Goal: Task Accomplishment & Management: Use online tool/utility

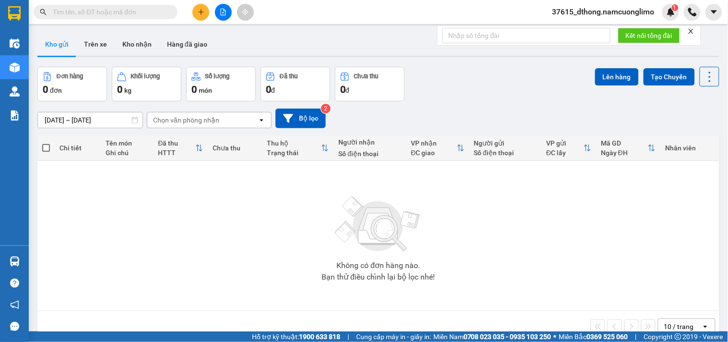
click at [136, 39] on button "Kho nhận" at bounding box center [137, 44] width 45 height 23
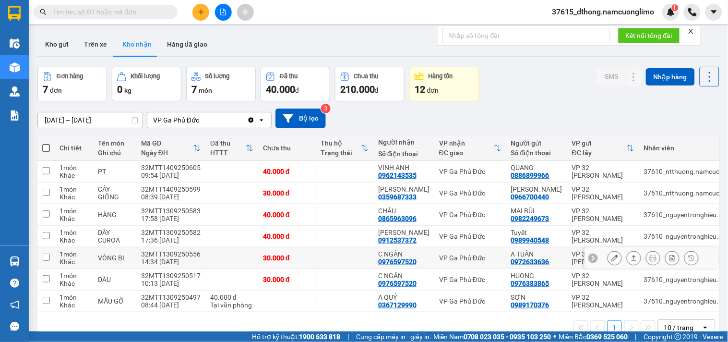
click at [613, 253] on div at bounding box center [615, 258] width 14 height 14
click at [608, 258] on button at bounding box center [614, 258] width 13 height 17
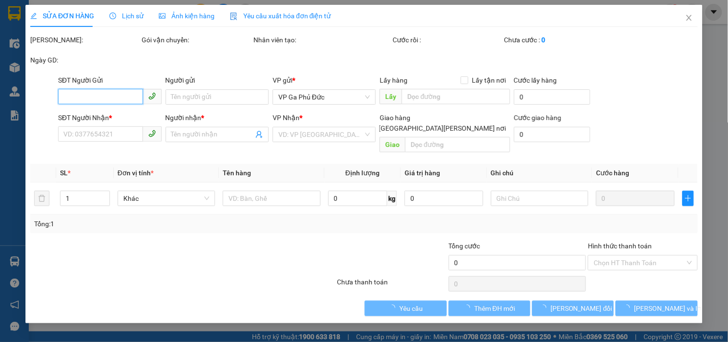
type input "0972633636"
type input "A TUẤN"
type input "0976597520"
type input "C NGÂN"
type input "30.000"
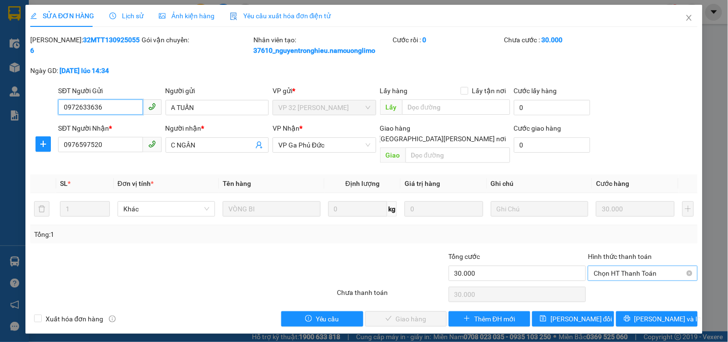
click at [609, 267] on span "Chọn HT Thanh Toán" at bounding box center [643, 273] width 98 height 14
click at [604, 282] on div "Tại văn phòng" at bounding box center [643, 282] width 98 height 11
type input "0"
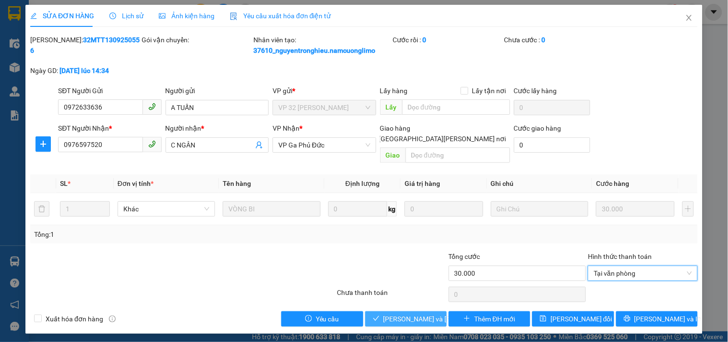
drag, startPoint x: 402, startPoint y: 306, endPoint x: 406, endPoint y: 315, distance: 9.0
click at [404, 314] on button "[PERSON_NAME] và [PERSON_NAME] hàng" at bounding box center [406, 318] width 82 height 15
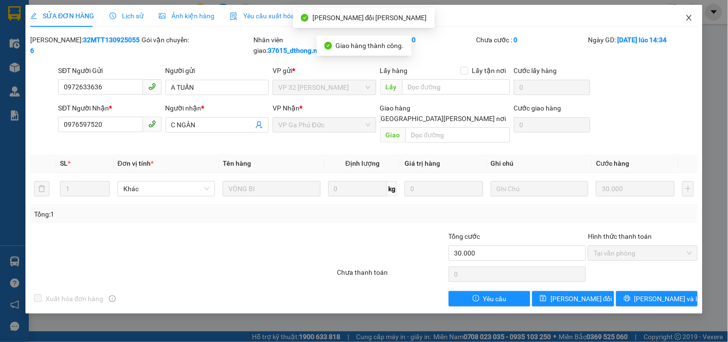
click at [690, 20] on icon "close" at bounding box center [690, 18] width 8 height 8
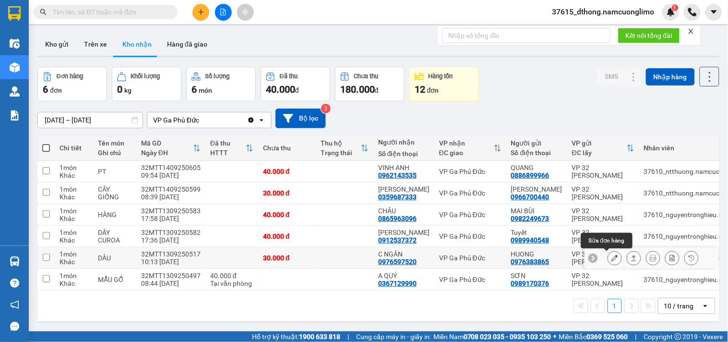
click at [612, 256] on icon at bounding box center [615, 257] width 7 height 7
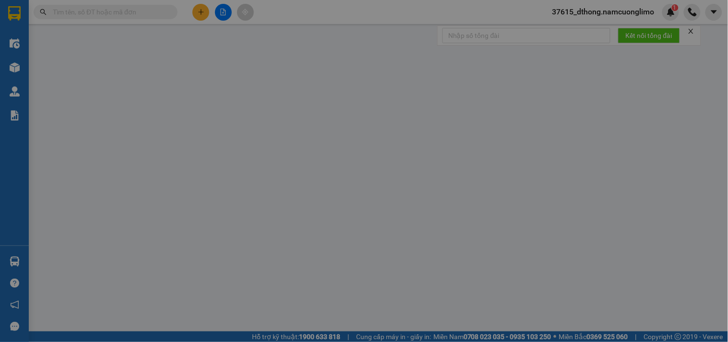
type input "0976383865"
type input "HUONG"
type input "0976597520"
type input "C NGÂN"
type input "30.000"
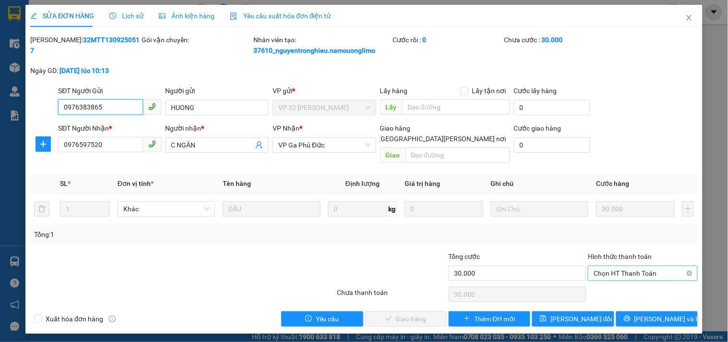
click at [613, 266] on span "Chọn HT Thanh Toán" at bounding box center [643, 273] width 98 height 14
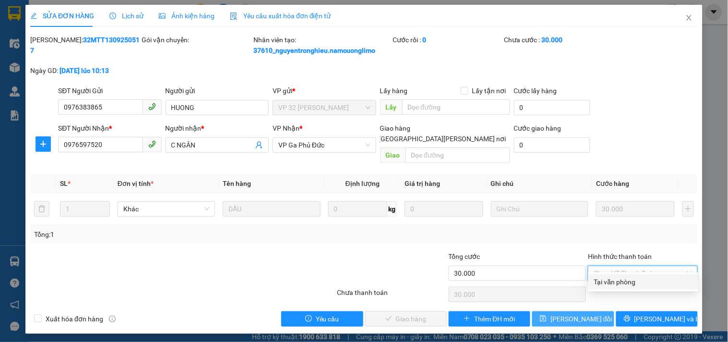
drag, startPoint x: 611, startPoint y: 270, endPoint x: 533, endPoint y: 311, distance: 87.8
click at [615, 287] on div "Tại văn phòng" at bounding box center [644, 281] width 110 height 15
type input "0"
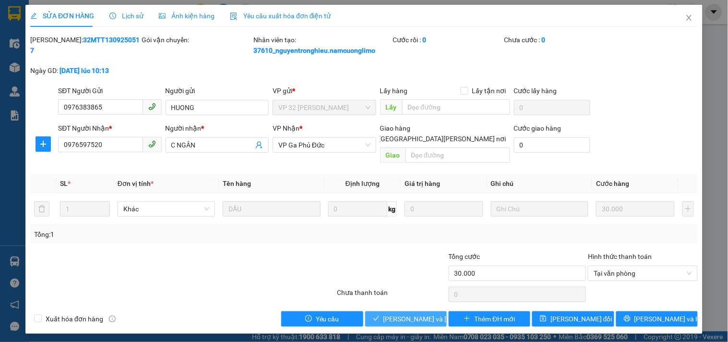
click at [415, 314] on span "[PERSON_NAME] và [PERSON_NAME] hàng" at bounding box center [449, 319] width 130 height 11
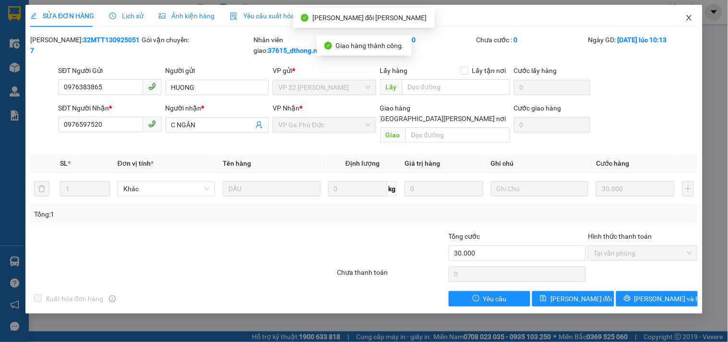
click at [689, 14] on icon "close" at bounding box center [690, 18] width 8 height 8
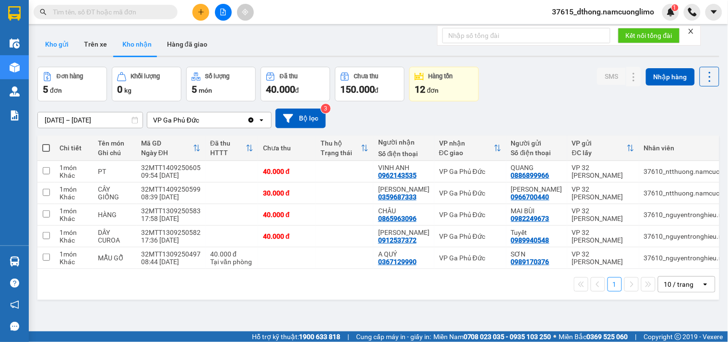
click at [60, 46] on button "Kho gửi" at bounding box center [56, 44] width 39 height 23
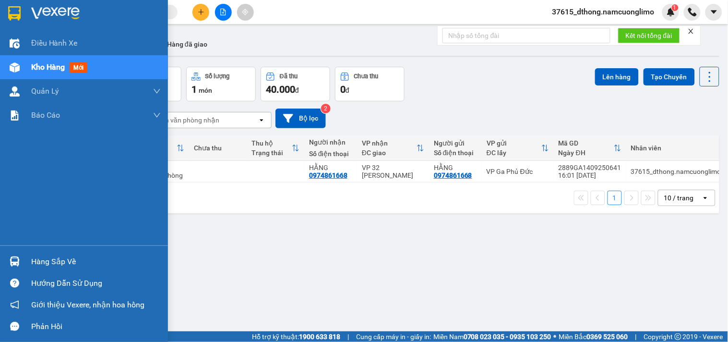
click at [24, 258] on div "Hàng sắp về" at bounding box center [84, 262] width 168 height 22
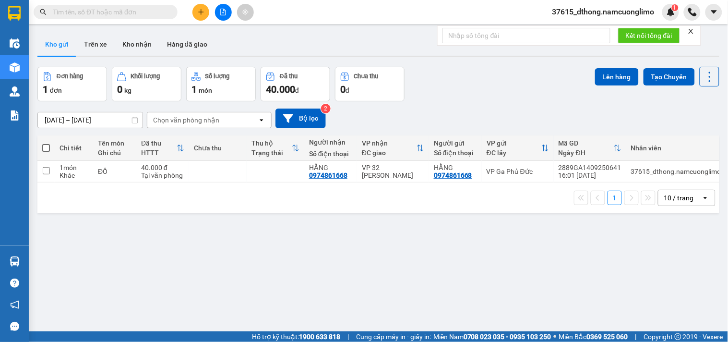
click at [493, 271] on section "Kết quả [PERSON_NAME] ( 0 ) Bộ lọc No Data 37615_dthong.namcuonglimo 1 Điều [PE…" at bounding box center [364, 171] width 728 height 342
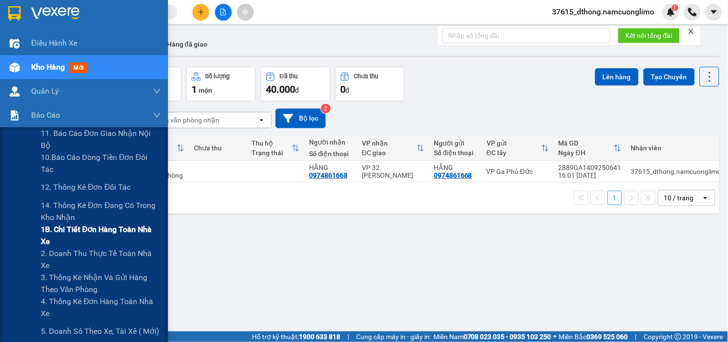
click at [55, 231] on span "1B. Chi tiết đơn hàng toàn nhà xe" at bounding box center [101, 235] width 120 height 24
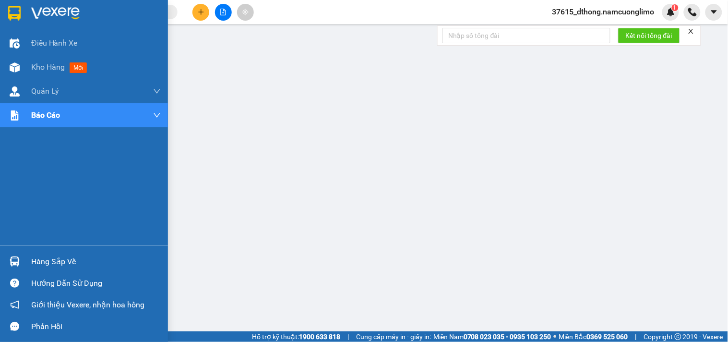
drag, startPoint x: 19, startPoint y: 6, endPoint x: 121, endPoint y: 123, distance: 154.8
click at [19, 7] on img at bounding box center [14, 13] width 12 height 14
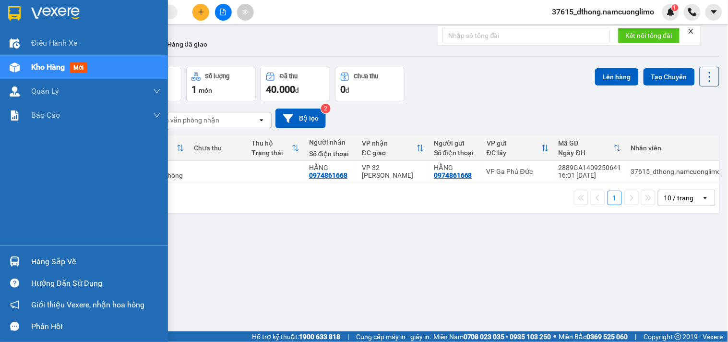
drag, startPoint x: 22, startPoint y: 9, endPoint x: 23, endPoint y: 24, distance: 15.4
click at [22, 12] on div at bounding box center [14, 13] width 17 height 17
click at [8, 261] on div at bounding box center [14, 261] width 17 height 17
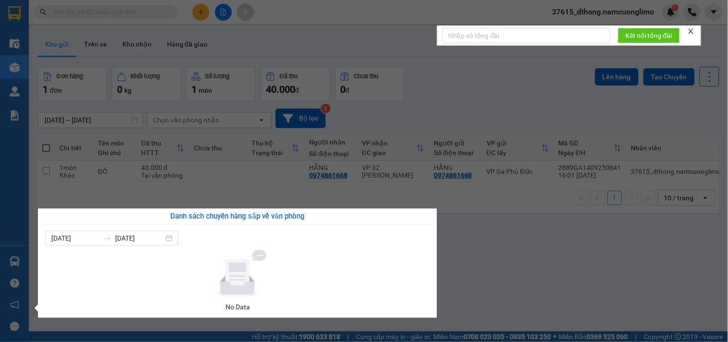
click at [518, 279] on section "Kết quả [PERSON_NAME] ( 0 ) Bộ lọc No Data 37615_dthong.namcuonglimo 1 Điều [PE…" at bounding box center [364, 171] width 728 height 342
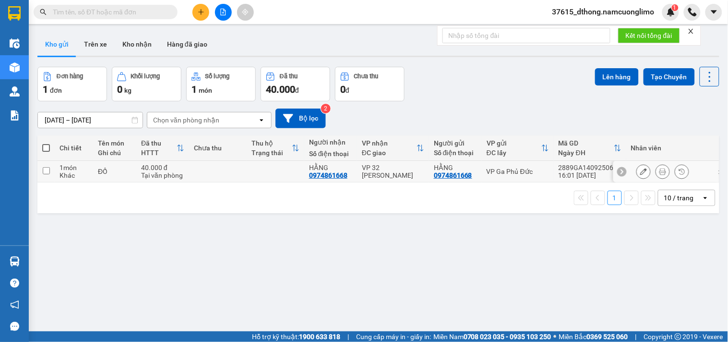
click at [44, 170] on input "checkbox" at bounding box center [46, 170] width 7 height 7
checkbox input "true"
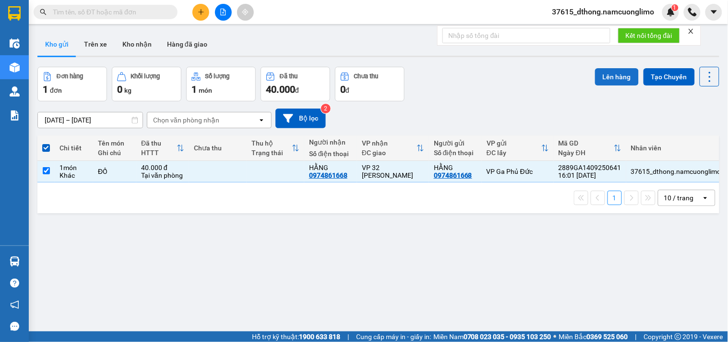
click at [605, 75] on button "Lên hàng" at bounding box center [617, 76] width 44 height 17
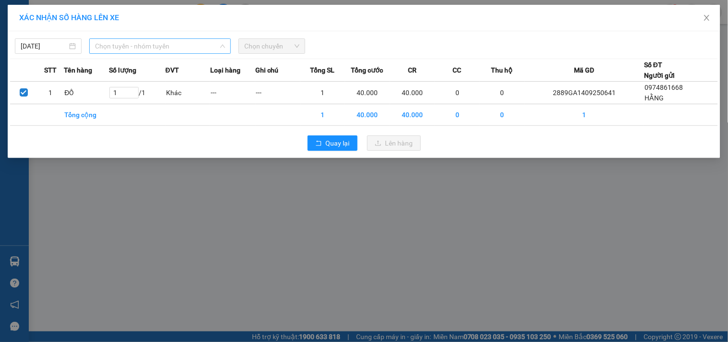
click at [157, 42] on span "Chọn tuyến - nhóm tuyến" at bounding box center [160, 46] width 130 height 14
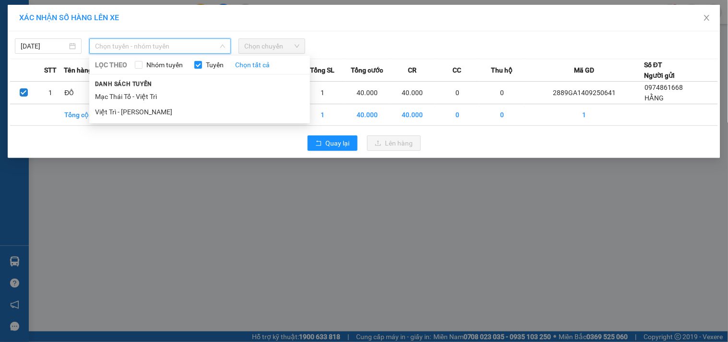
drag, startPoint x: 138, startPoint y: 113, endPoint x: 175, endPoint y: 108, distance: 37.8
click at [138, 113] on li "Việt Trì - [PERSON_NAME]" at bounding box center [199, 111] width 221 height 15
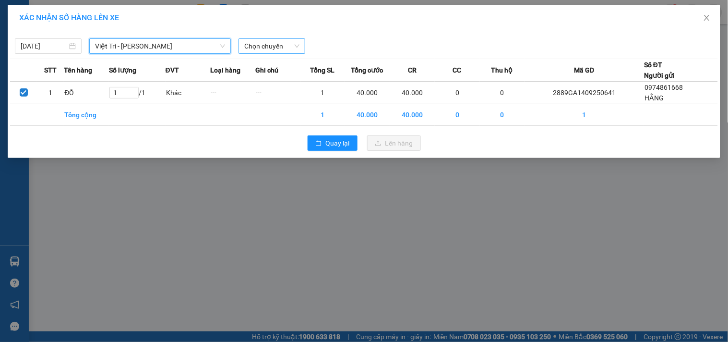
click at [291, 45] on span "Chọn chuyến" at bounding box center [271, 46] width 55 height 14
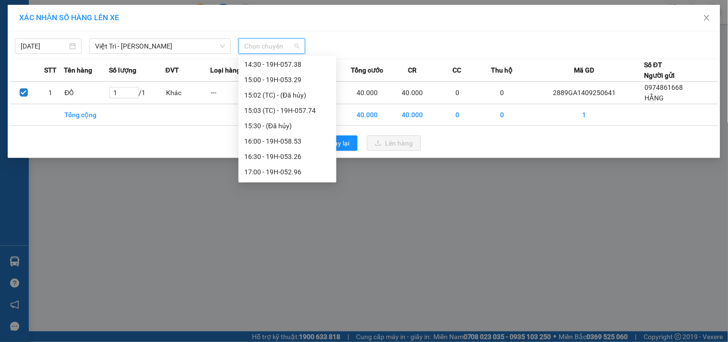
scroll to position [415, 0]
click at [306, 81] on div "17:00 - 19H-052.96" at bounding box center [287, 80] width 86 height 11
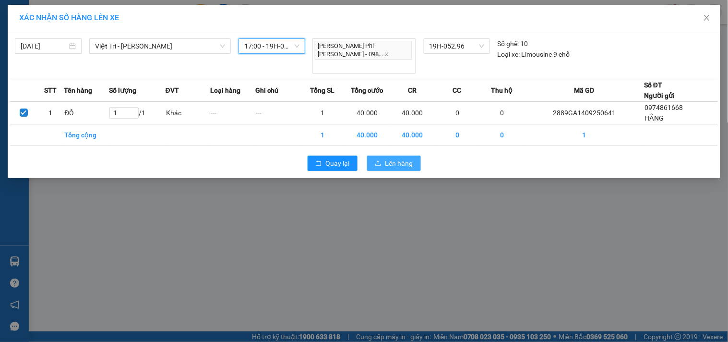
click at [407, 158] on span "Lên hàng" at bounding box center [400, 163] width 28 height 11
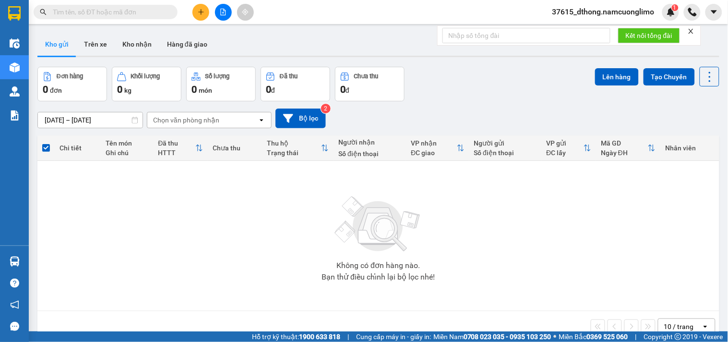
paste input "0943957227"
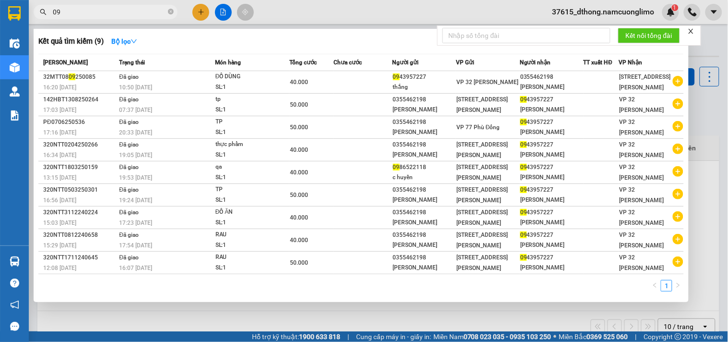
type input "0"
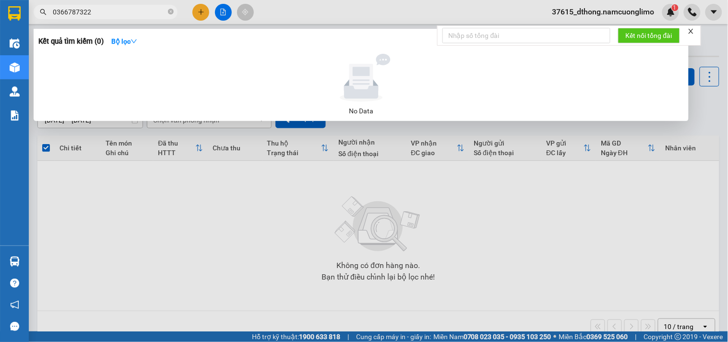
click at [61, 11] on input "0366787322" at bounding box center [109, 12] width 113 height 11
click at [118, 11] on input "0386787322" at bounding box center [109, 12] width 113 height 11
drag, startPoint x: 136, startPoint y: 10, endPoint x: 223, endPoint y: 69, distance: 105.4
click at [187, 21] on div "Kết quả [PERSON_NAME] ( 0 ) Bộ lọc No Data 0386787322" at bounding box center [93, 12] width 187 height 17
drag, startPoint x: 102, startPoint y: 15, endPoint x: 41, endPoint y: 1, distance: 63.0
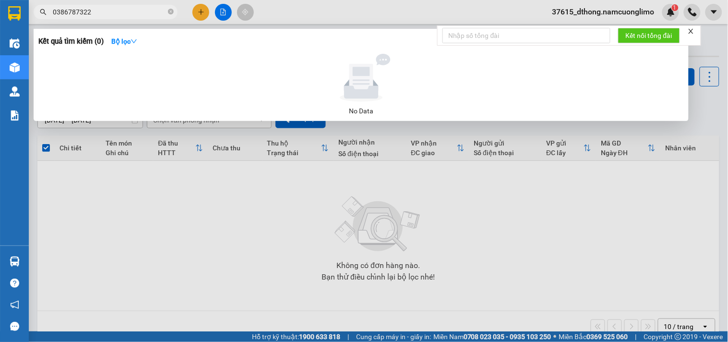
click at [41, 4] on div "Kết quả [PERSON_NAME] ( 0 ) Bộ lọc No Data 0386787322" at bounding box center [93, 12] width 187 height 17
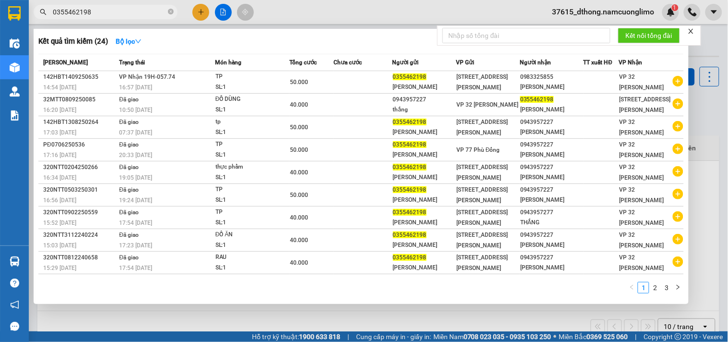
type input "0355462198"
